Goal: Find specific page/section: Find specific page/section

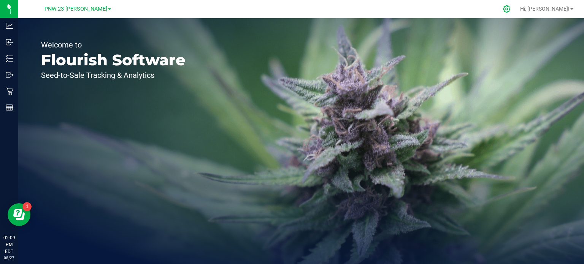
click at [512, 6] on div at bounding box center [506, 9] width 11 height 8
click at [16, 219] on icon "Open Resource Center" at bounding box center [20, 216] width 9 height 8
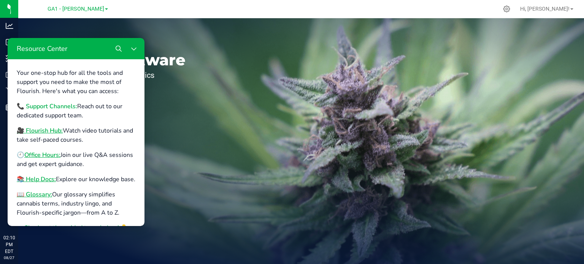
click at [60, 105] on b "📞 Support Channels:" at bounding box center [47, 106] width 60 height 8
click at [465, 9] on div at bounding box center [317, 9] width 362 height 15
click at [510, 11] on icon at bounding box center [506, 9] width 8 height 8
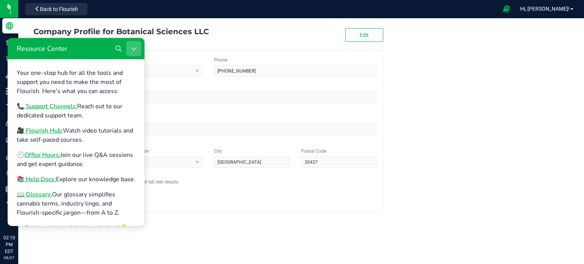
click at [133, 49] on icon "Close Resource Center" at bounding box center [134, 49] width 6 height 6
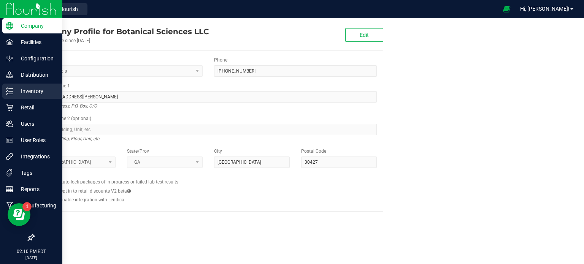
click at [11, 89] on icon at bounding box center [10, 91] width 8 height 8
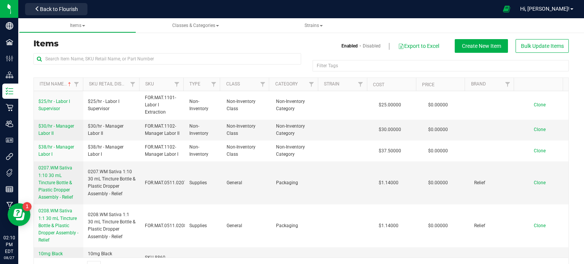
click at [424, 27] on ul "Items Classes & Categories Strains" at bounding box center [311, 25] width 584 height 15
click at [565, 8] on span "Hi, [PERSON_NAME]!" at bounding box center [544, 9] width 49 height 6
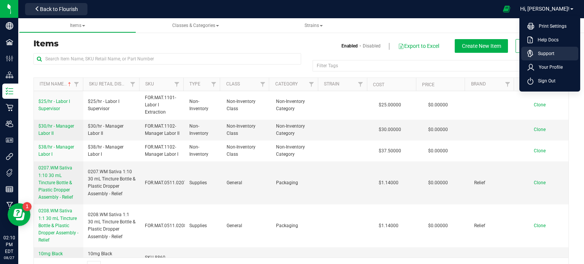
click at [554, 52] on link "Support" at bounding box center [551, 54] width 48 height 8
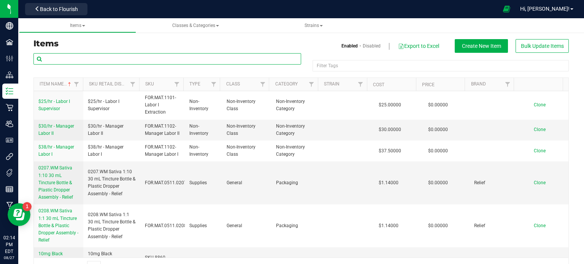
click at [117, 59] on input "text" at bounding box center [167, 58] width 268 height 11
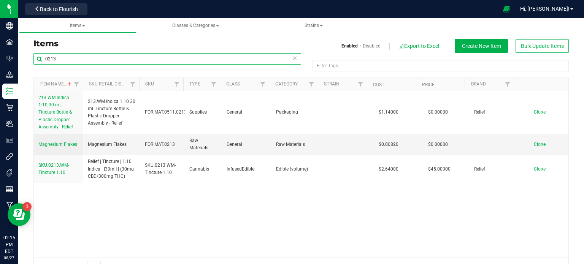
type input "0213"
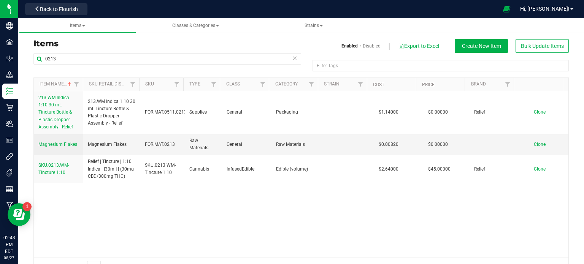
click at [388, 244] on div "213.WM Indica 1:10 30 mL Tincture Bottle & Plastic Dropper Assembly - Relief 21…" at bounding box center [301, 174] width 534 height 166
click at [129, 224] on div "213.WM Indica 1:10 30 mL Tincture Bottle & Plastic Dropper Assembly - Relief 21…" at bounding box center [301, 174] width 534 height 166
click at [560, 10] on span "Hi, [PERSON_NAME]!" at bounding box center [544, 9] width 49 height 6
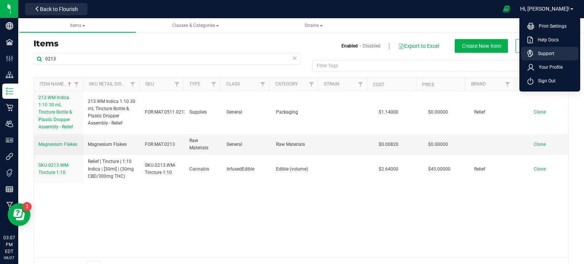
click at [527, 55] on icon at bounding box center [530, 54] width 6 height 8
